Goal: Book appointment/travel/reservation

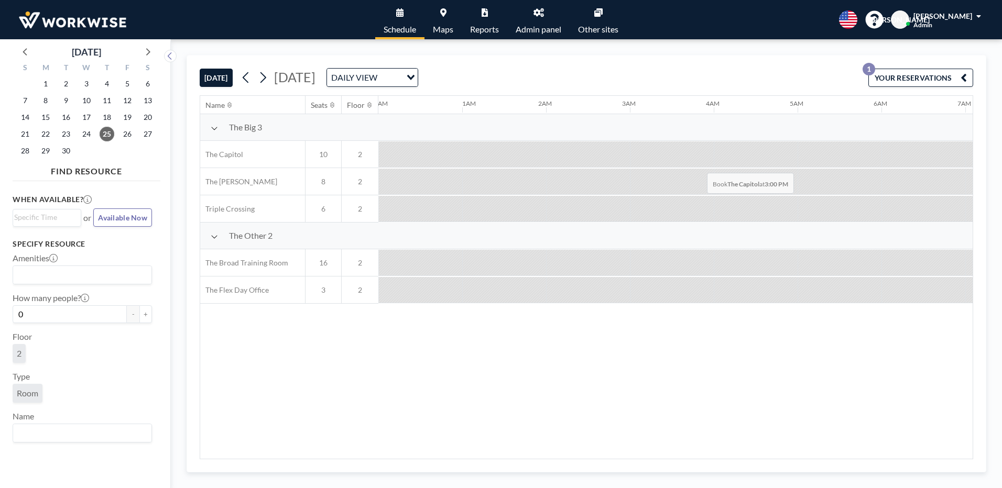
scroll to position [0, 1006]
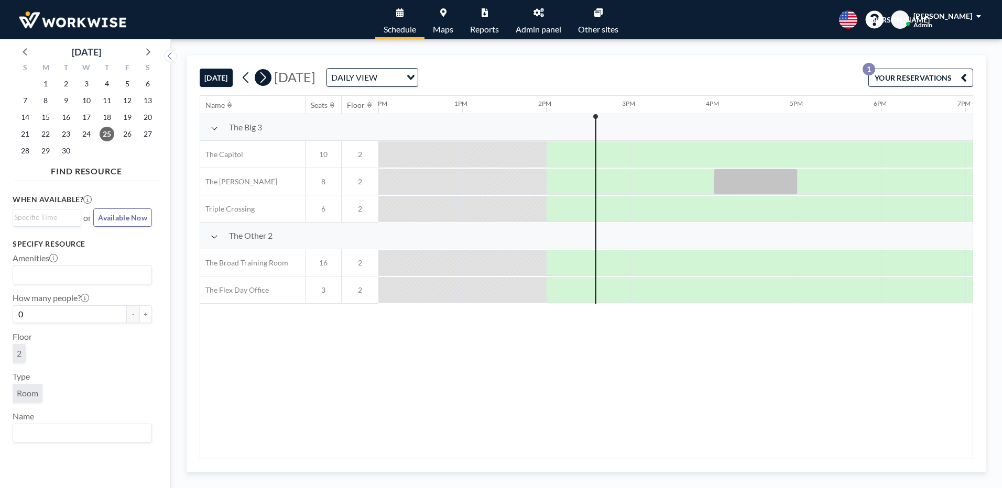
click at [260, 78] on icon at bounding box center [263, 78] width 10 height 16
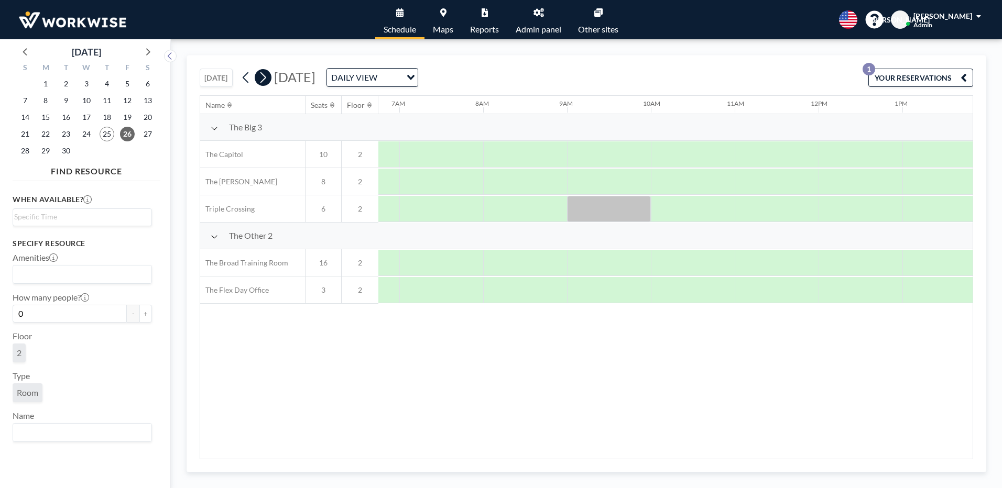
scroll to position [0, 587]
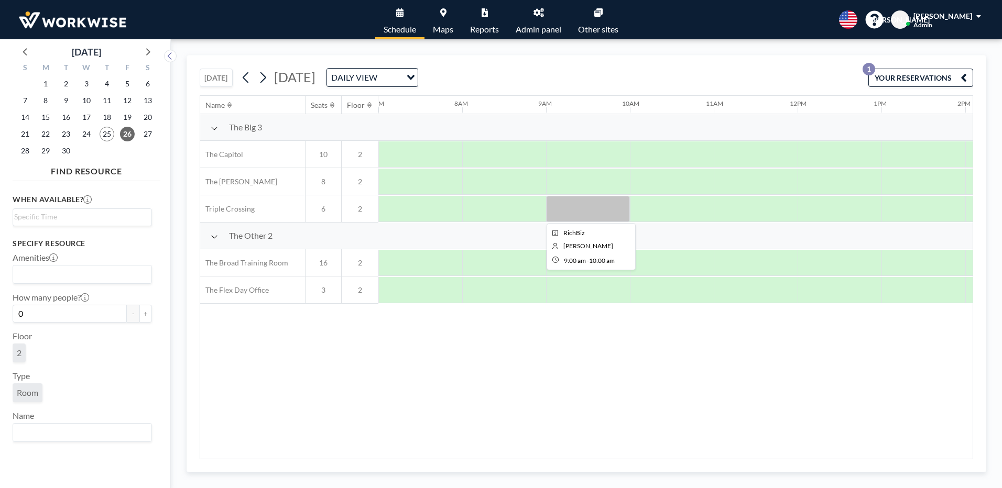
click at [569, 205] on div at bounding box center [588, 209] width 84 height 26
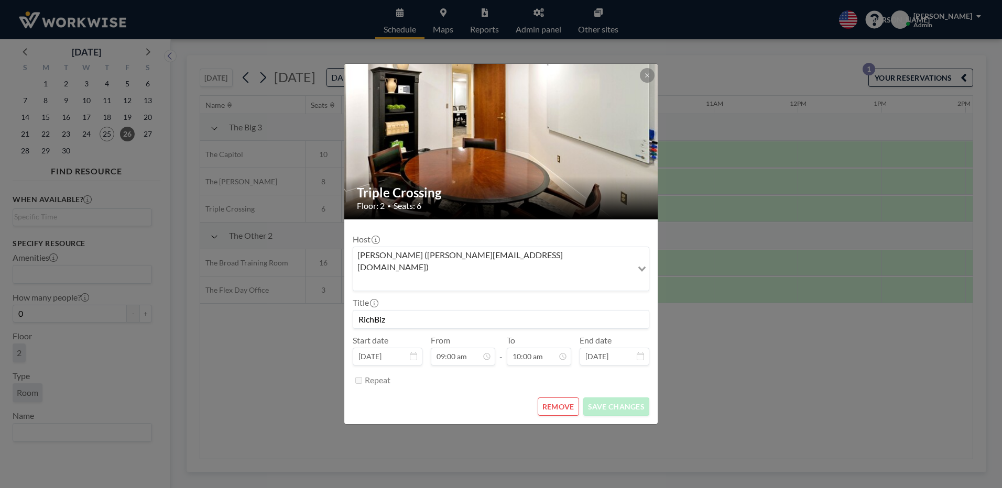
scroll to position [168, 0]
click at [651, 83] on button at bounding box center [647, 75] width 15 height 15
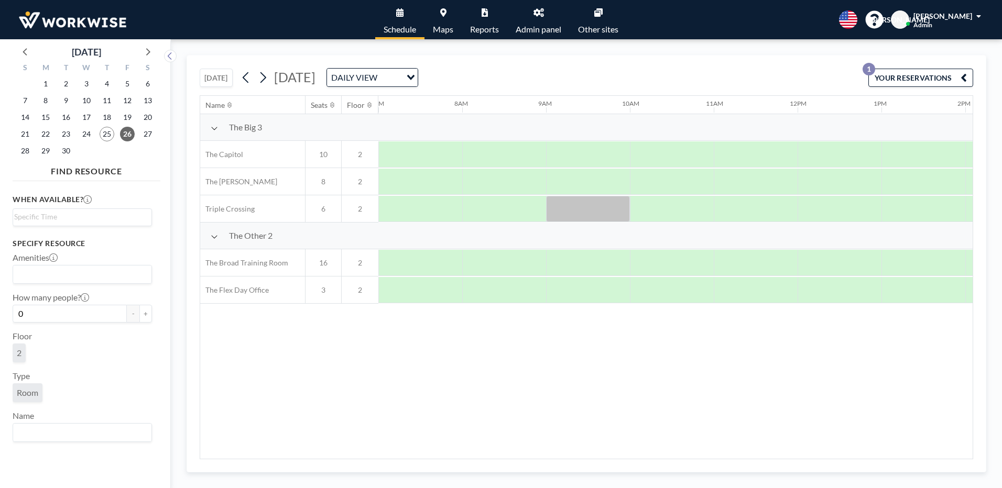
click at [213, 78] on button "[DATE]" at bounding box center [216, 78] width 33 height 18
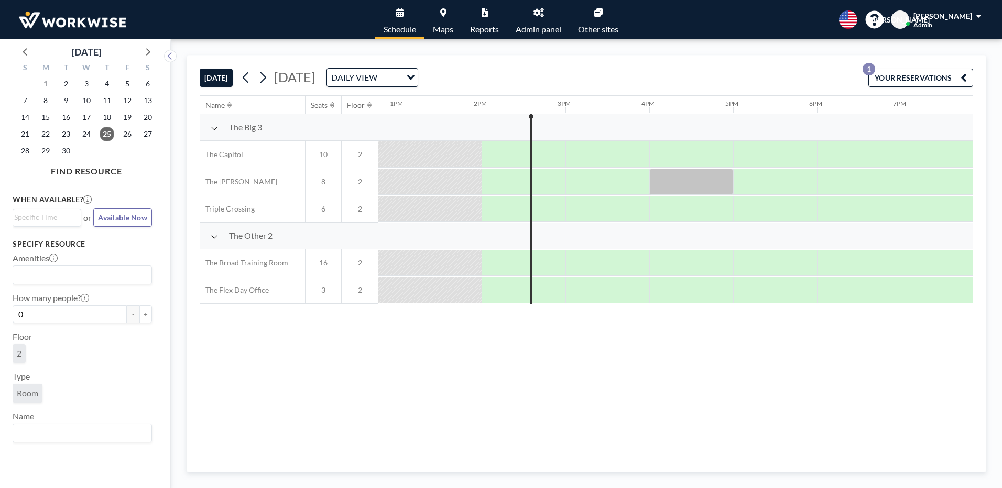
scroll to position [0, 1090]
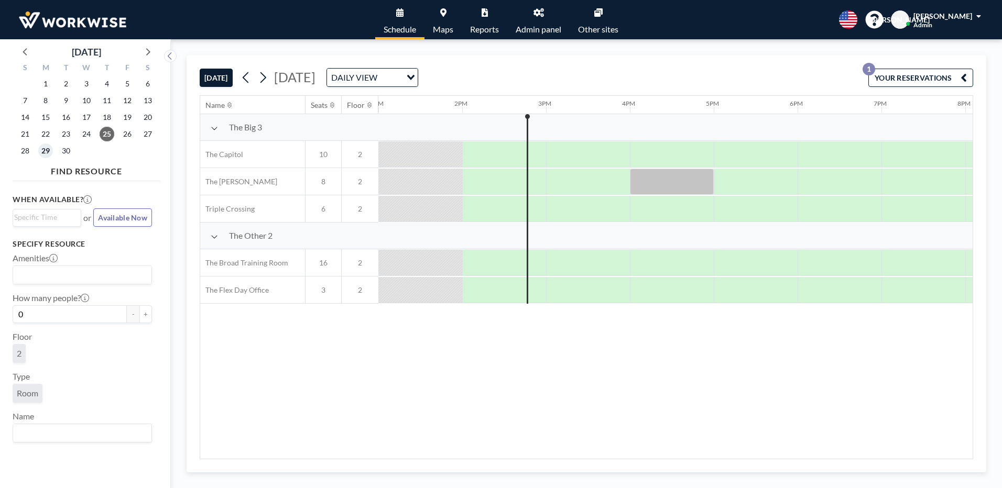
click at [46, 150] on span "29" at bounding box center [45, 151] width 15 height 15
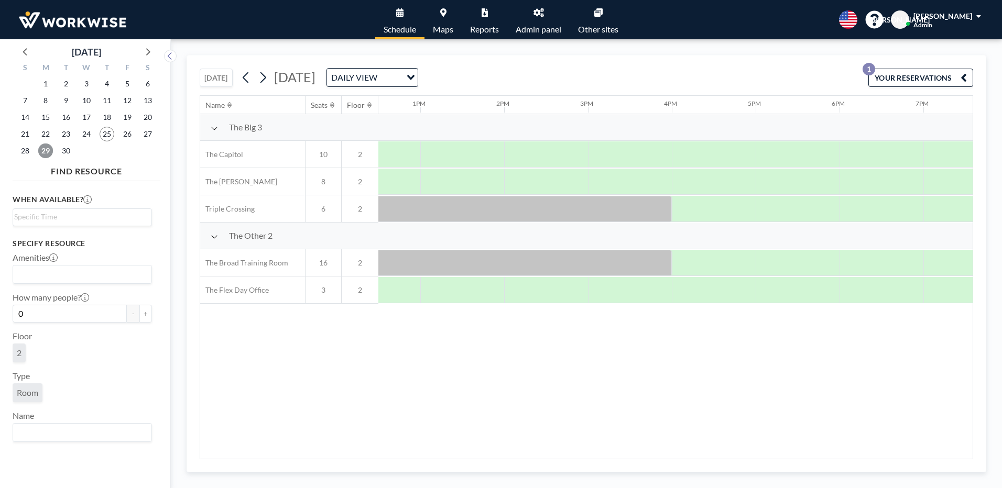
scroll to position [0, 1088]
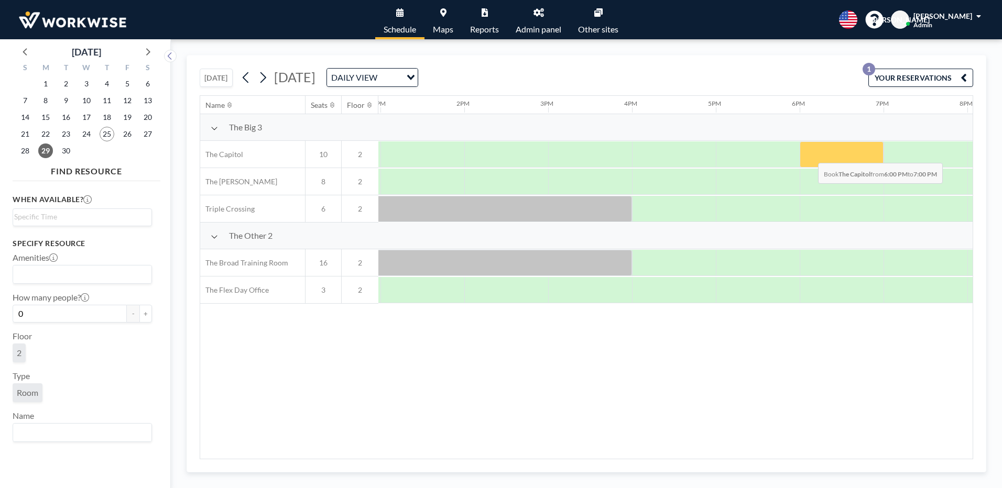
click at [809, 155] on div at bounding box center [842, 154] width 84 height 26
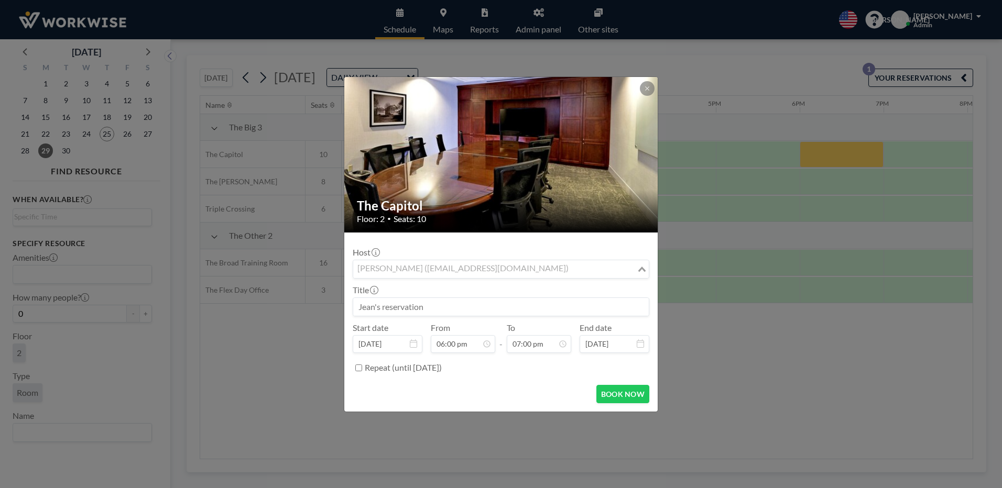
click at [420, 269] on div "[PERSON_NAME] ([EMAIL_ADDRESS][DOMAIN_NAME])" at bounding box center [494, 268] width 283 height 16
type input "c"
type input "g"
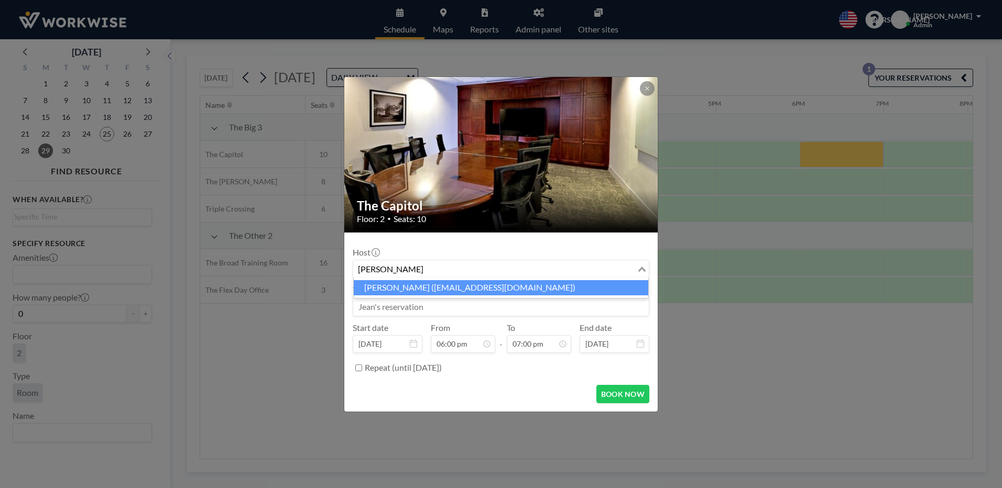
click at [423, 284] on li "[PERSON_NAME] ([EMAIL_ADDRESS][DOMAIN_NAME])" at bounding box center [501, 287] width 294 height 15
type input "[PERSON_NAME]"
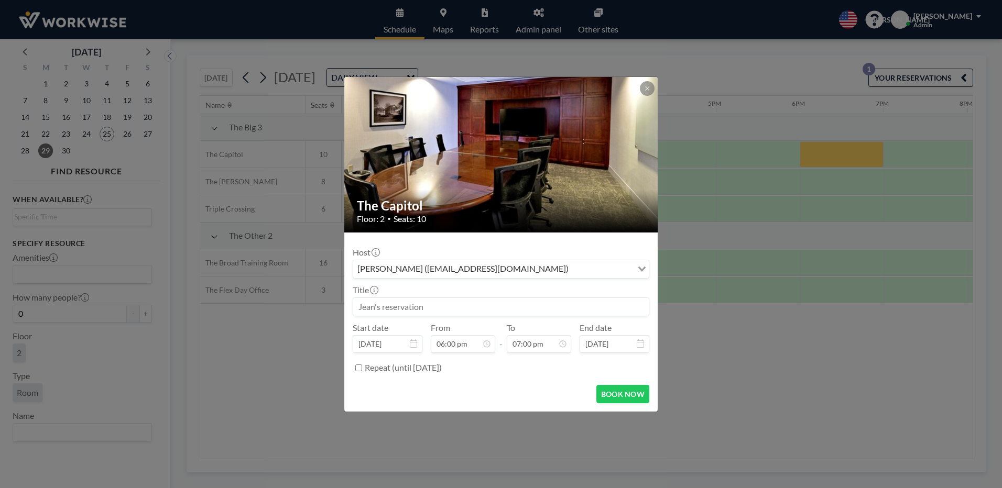
click at [418, 308] on input at bounding box center [500, 307] width 295 height 18
type input "RESERVATION FOR GUILDING LIGHTS"
click at [611, 391] on button "BOOK NOW" at bounding box center [622, 394] width 53 height 18
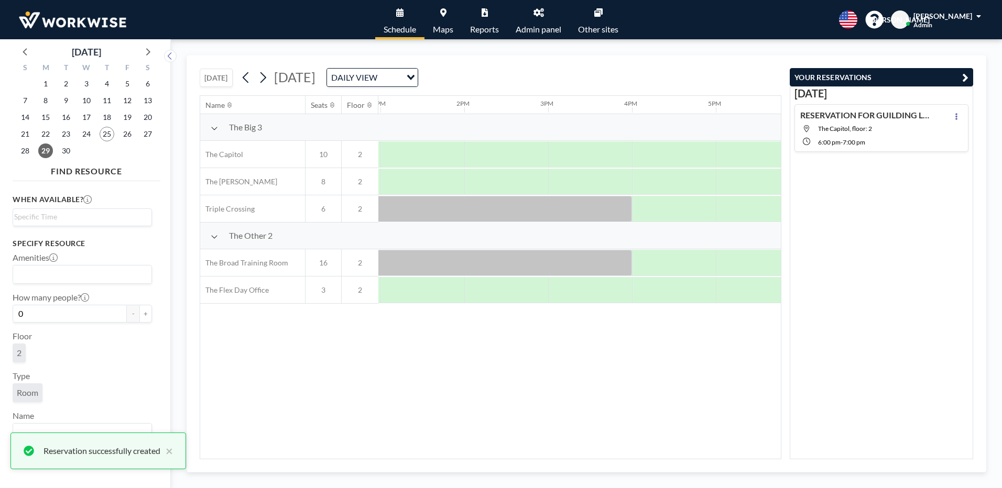
click at [961, 76] on button "YOUR RESERVATIONS" at bounding box center [881, 77] width 183 height 18
